Goal: Task Accomplishment & Management: Manage account settings

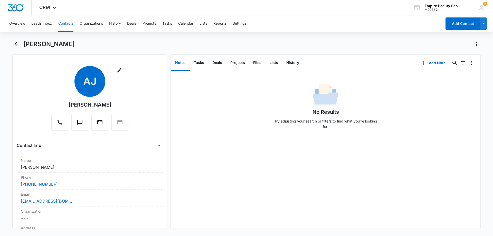
scroll to position [598, 0]
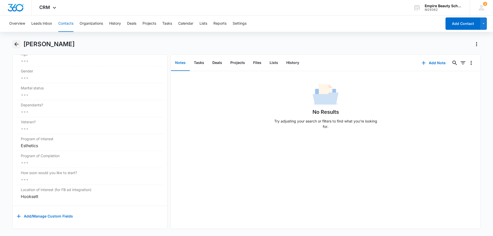
click at [17, 43] on icon "Back" at bounding box center [16, 44] width 6 height 6
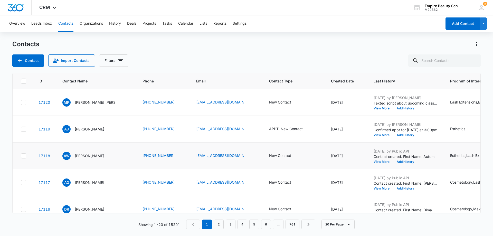
click at [373, 161] on button "View More" at bounding box center [383, 161] width 20 height 3
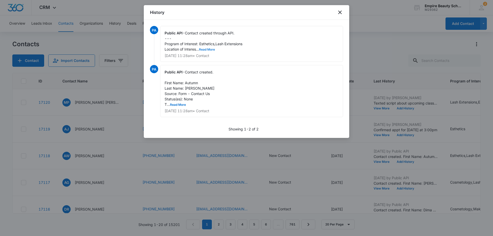
click at [206, 48] on button "Read More" at bounding box center [207, 49] width 16 height 3
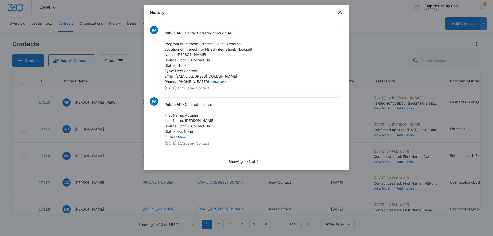
click at [340, 11] on icon "close" at bounding box center [340, 12] width 6 height 6
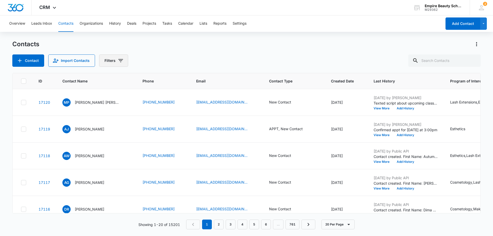
click at [118, 60] on icon "Filters" at bounding box center [121, 60] width 6 height 6
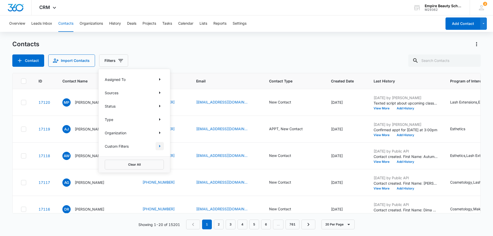
click at [160, 146] on icon "Show Custom Filters filters" at bounding box center [159, 146] width 1 height 3
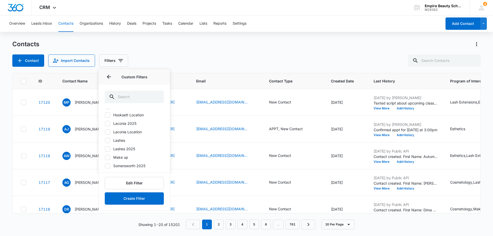
scroll to position [21, 0]
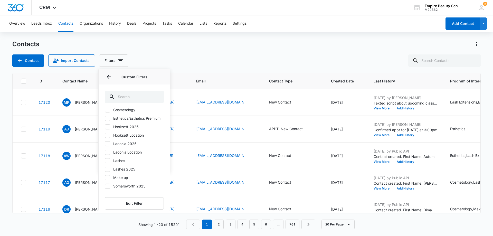
click at [106, 146] on icon at bounding box center [107, 143] width 5 height 5
click at [105, 144] on input "Laconia 2025" at bounding box center [105, 143] width 0 height 0
checkbox input "true"
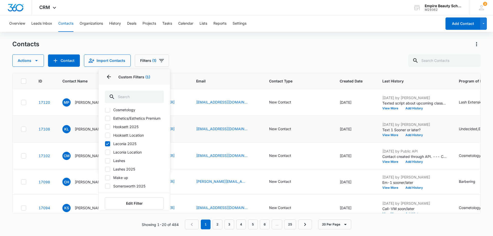
click at [292, 116] on td "New Contact" at bounding box center [298, 129] width 71 height 27
